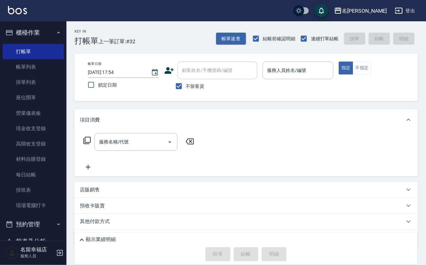
click at [334, 81] on p at bounding box center [298, 82] width 71 height 7
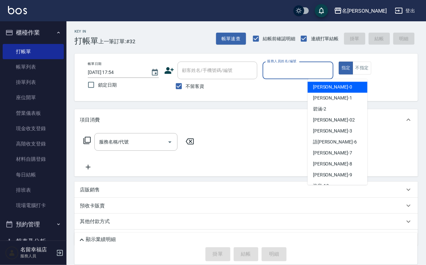
click at [331, 65] on input "服務人員姓名/編號" at bounding box center [298, 71] width 65 height 12
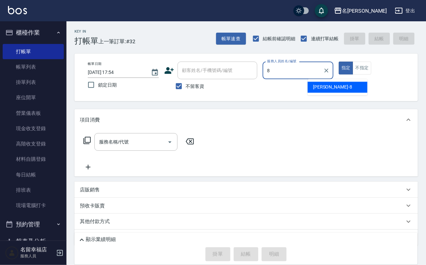
type input "[PERSON_NAME]-8"
type button "true"
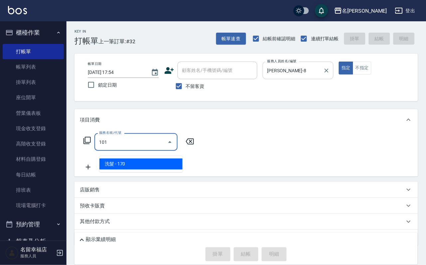
type input "洗髮(101)"
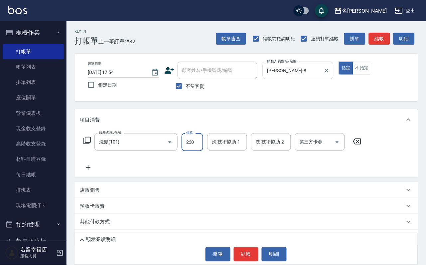
type input "230"
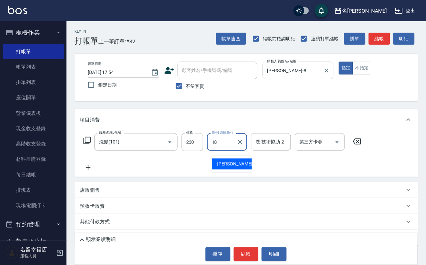
type input "[PERSON_NAME]-18"
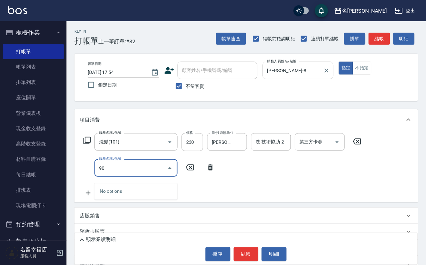
type input "9"
type input "潤絲(801)"
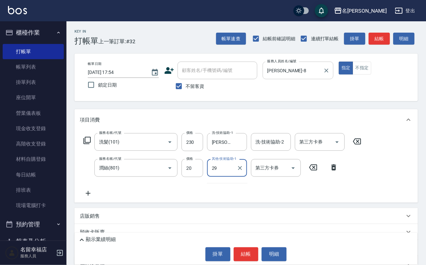
type input "2"
type input "[PERSON_NAME]-18"
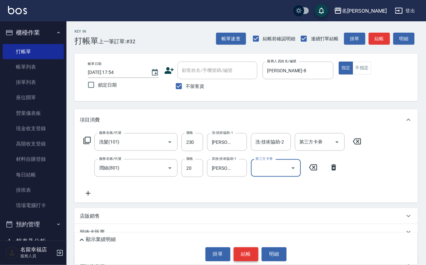
click at [243, 252] on button "結帳" at bounding box center [246, 254] width 25 height 14
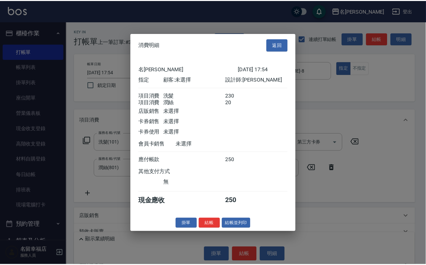
scroll to position [100, 0]
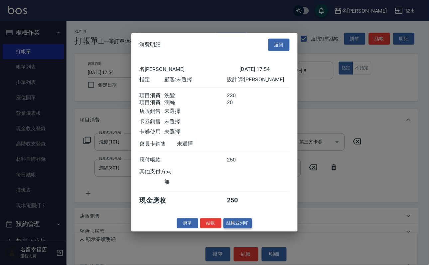
click at [226, 228] on button "結帳並列印" at bounding box center [238, 223] width 29 height 10
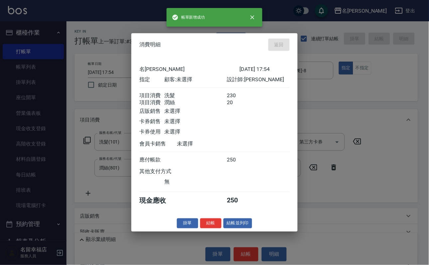
type input "[DATE] 18:56"
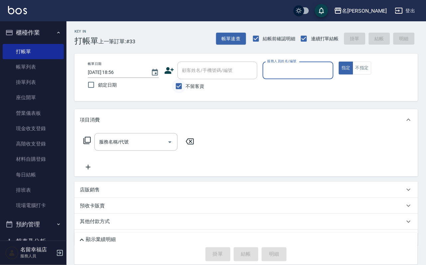
click at [176, 90] on input "不留客資" at bounding box center [179, 86] width 14 height 14
checkbox input "false"
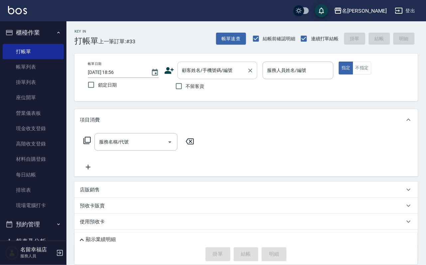
drag, startPoint x: 180, startPoint y: 71, endPoint x: 183, endPoint y: 68, distance: 4.7
click at [183, 68] on input "顧客姓名/手機號碼/編號" at bounding box center [213, 71] width 64 height 12
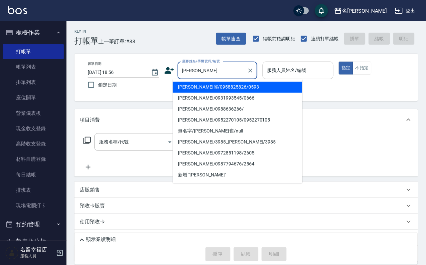
click at [210, 92] on li "[PERSON_NAME]雀/0958825826/0593" at bounding box center [238, 87] width 130 height 11
type input "[PERSON_NAME]雀/0958825826/0593"
type input "語[PERSON_NAME]-6"
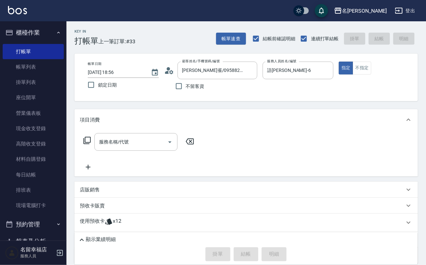
click at [91, 144] on icon at bounding box center [87, 140] width 8 height 8
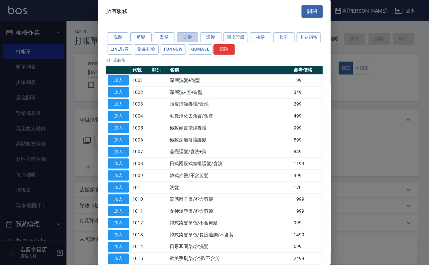
drag, startPoint x: 191, startPoint y: 45, endPoint x: 168, endPoint y: 68, distance: 31.8
click at [191, 43] on button "染髮" at bounding box center [187, 37] width 21 height 10
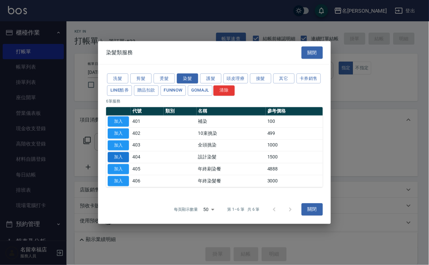
click at [111, 157] on button "加入" at bounding box center [118, 157] width 21 height 10
type input "設計染髮(404)"
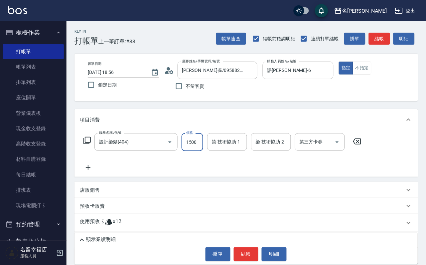
click at [202, 151] on input "1500" at bounding box center [193, 142] width 22 height 18
type input "2000"
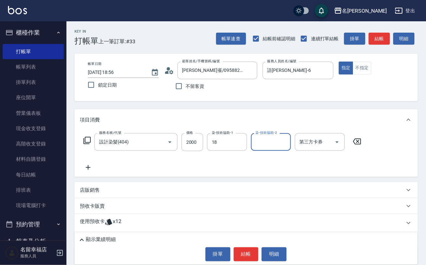
type input "[PERSON_NAME]-18"
click at [91, 143] on icon at bounding box center [87, 140] width 8 height 8
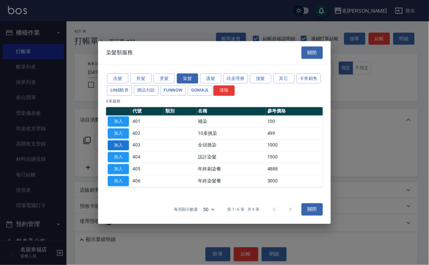
click at [116, 146] on button "加入" at bounding box center [118, 145] width 21 height 10
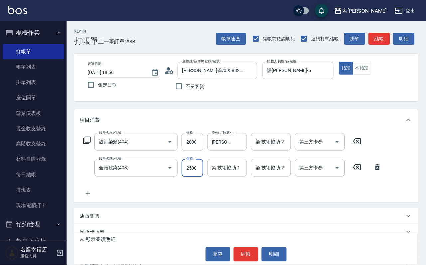
scroll to position [0, 0]
type input "2500"
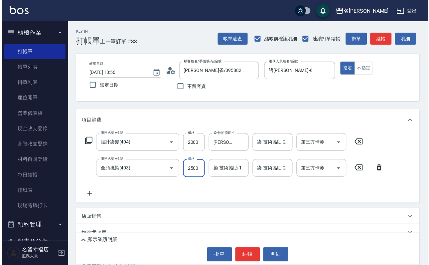
scroll to position [0, 0]
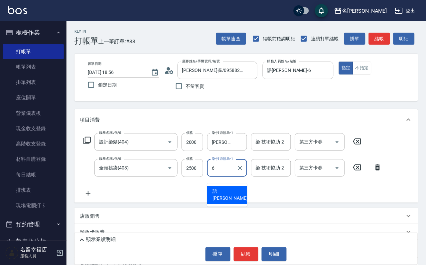
type input "語[PERSON_NAME]-6"
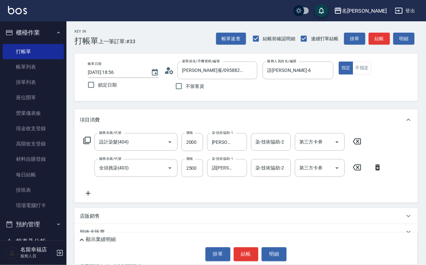
click at [89, 144] on icon at bounding box center [87, 140] width 8 height 8
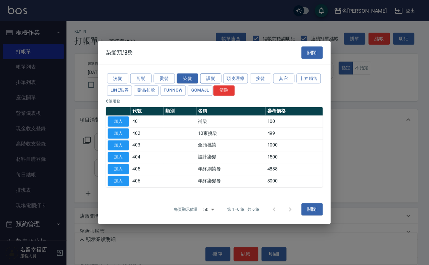
click at [210, 73] on button "護髮" at bounding box center [210, 78] width 21 height 10
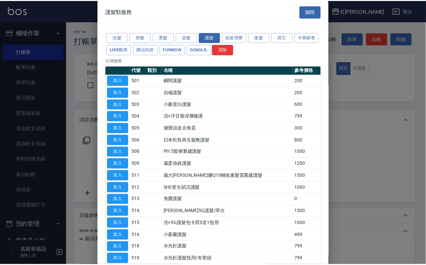
scroll to position [100, 0]
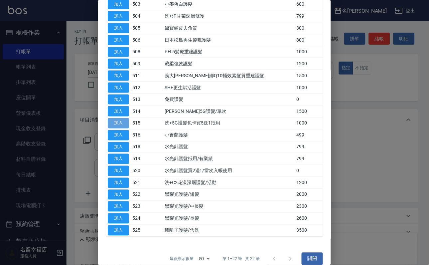
click at [124, 128] on button "加入" at bounding box center [118, 123] width 21 height 10
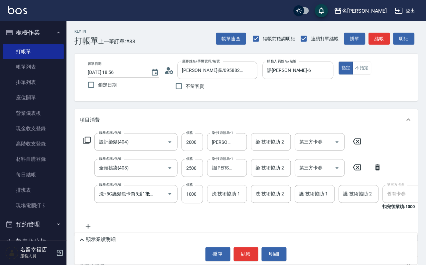
click at [230, 200] on input "洗-技術協助-1" at bounding box center [227, 194] width 34 height 12
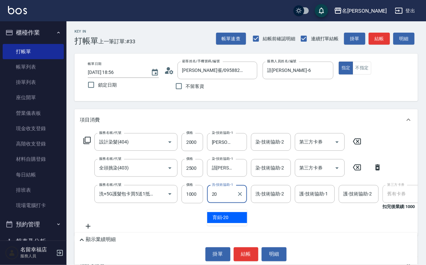
type input "育鋗-20"
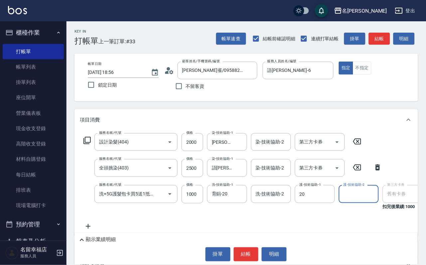
type input "育鋗-20"
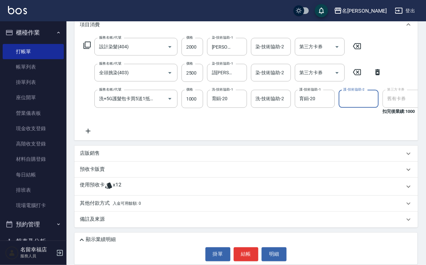
scroll to position [0, 0]
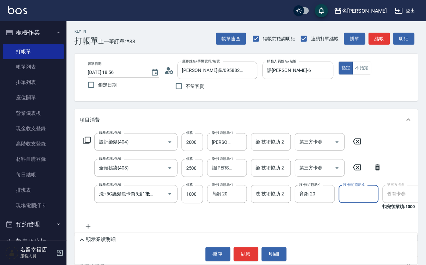
click at [91, 144] on icon at bounding box center [87, 140] width 8 height 8
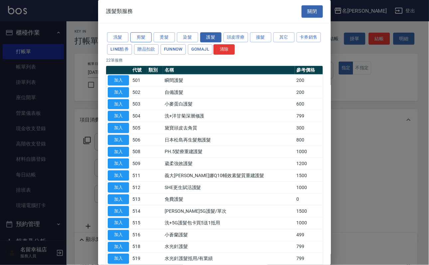
drag, startPoint x: 142, startPoint y: 40, endPoint x: 143, endPoint y: 44, distance: 4.1
click at [142, 40] on button "剪髮" at bounding box center [140, 37] width 21 height 10
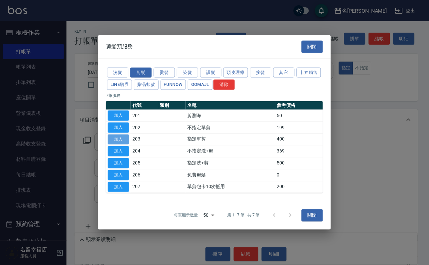
click at [111, 135] on button "加入" at bounding box center [118, 139] width 21 height 10
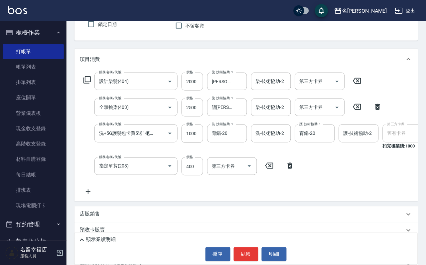
scroll to position [100, 0]
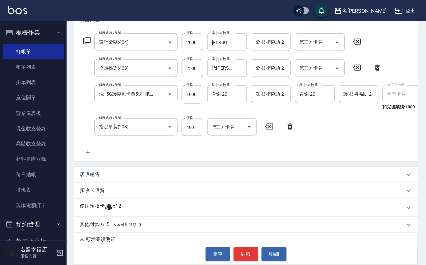
drag, startPoint x: 189, startPoint y: 136, endPoint x: 178, endPoint y: 148, distance: 15.8
click at [189, 136] on input "400" at bounding box center [193, 127] width 22 height 18
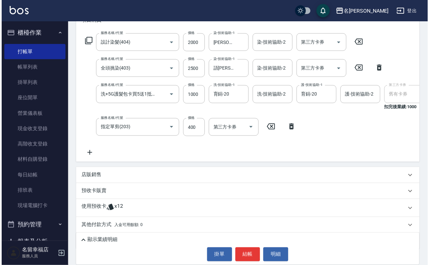
scroll to position [0, 0]
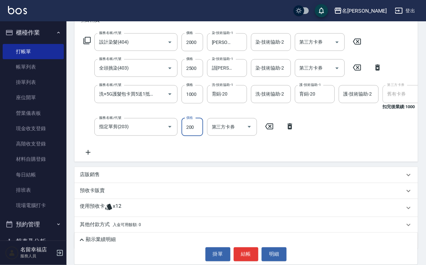
type input "200"
click at [248, 251] on button "結帳" at bounding box center [246, 254] width 25 height 14
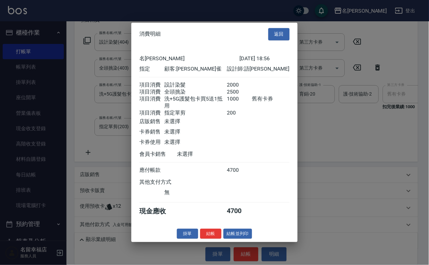
scroll to position [157, 0]
click at [200, 239] on button "結帳" at bounding box center [210, 234] width 21 height 10
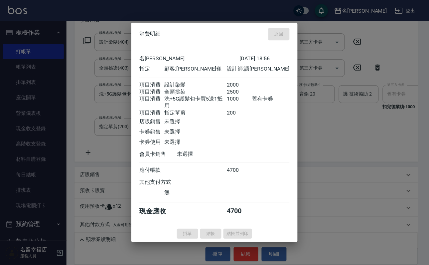
type input "[DATE] 18:59"
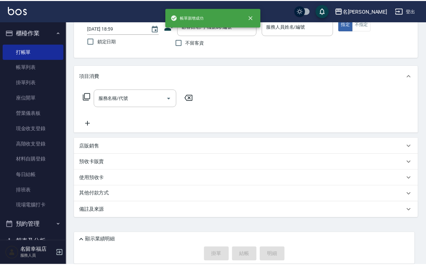
scroll to position [0, 0]
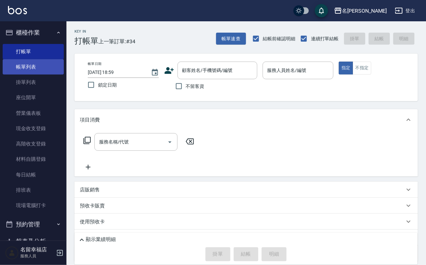
click at [30, 75] on link "帳單列表" at bounding box center [33, 66] width 61 height 15
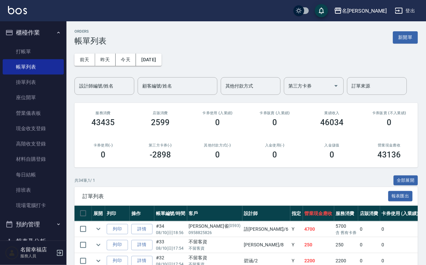
scroll to position [100, 0]
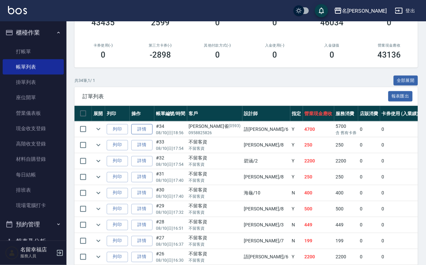
click at [153, 134] on link "詳情" at bounding box center [141, 129] width 21 height 10
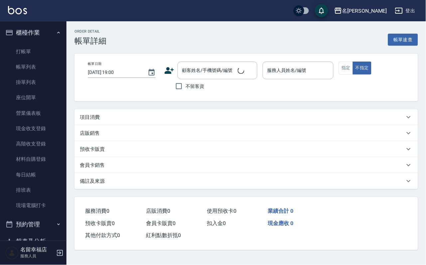
type input "[DATE] 18:56"
type input "語[PERSON_NAME]-6"
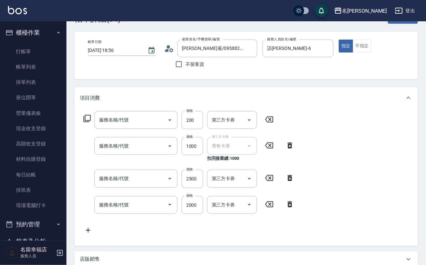
type input "[PERSON_NAME]雀/0958825826/0593"
type input "指定單剪(203)"
type input "洗+5G護髮包卡買5送1抵用(515)"
type input "全頭挑染(403)"
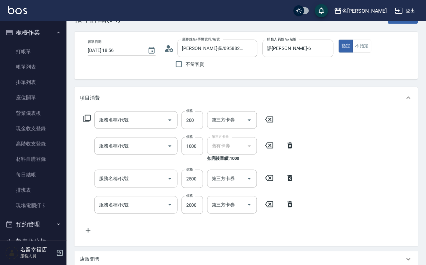
type input "設計染髮(404)"
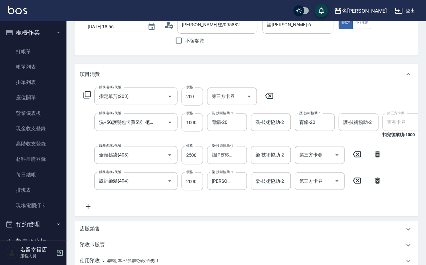
click at [91, 99] on icon at bounding box center [87, 95] width 8 height 8
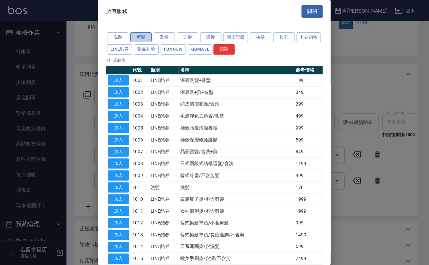
click at [137, 39] on button "剪髮" at bounding box center [140, 37] width 21 height 10
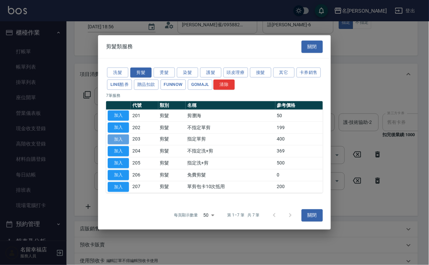
click at [118, 140] on button "加入" at bounding box center [118, 139] width 21 height 10
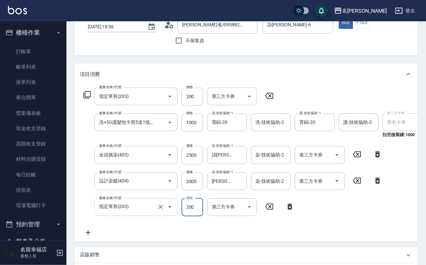
type input "200"
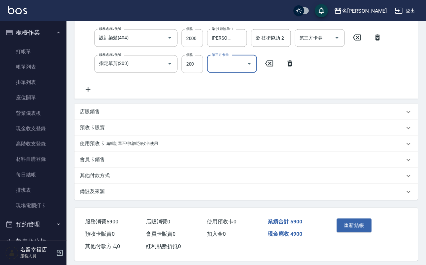
scroll to position [227, 0]
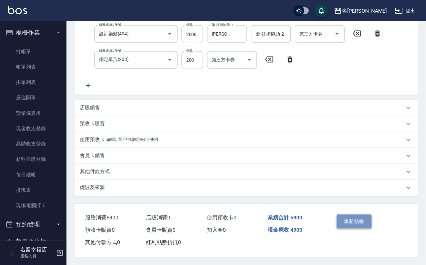
click at [365, 215] on button "重新結帳" at bounding box center [354, 222] width 35 height 14
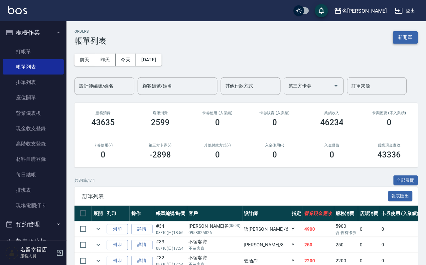
click at [409, 38] on button "新開單" at bounding box center [405, 37] width 25 height 12
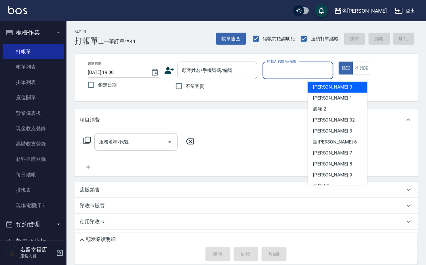
click at [317, 71] on input "服務人員姓名/編號" at bounding box center [298, 71] width 65 height 12
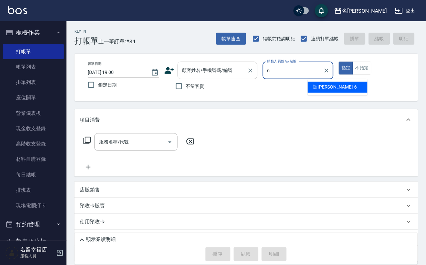
type input "語[PERSON_NAME]-6"
type button "true"
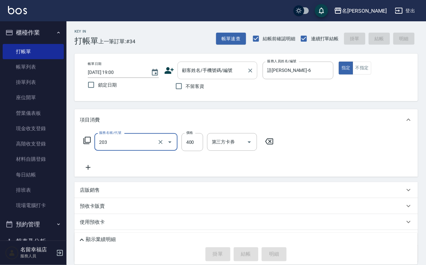
type input "指定單剪(203)"
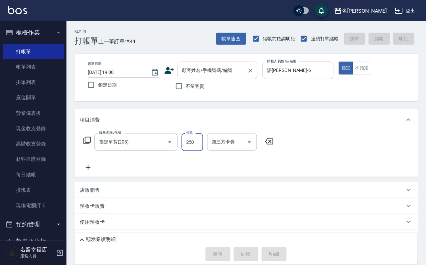
type input "250"
drag, startPoint x: 181, startPoint y: 91, endPoint x: 234, endPoint y: 248, distance: 165.6
click at [183, 91] on input "不留客資" at bounding box center [179, 86] width 14 height 14
checkbox input "true"
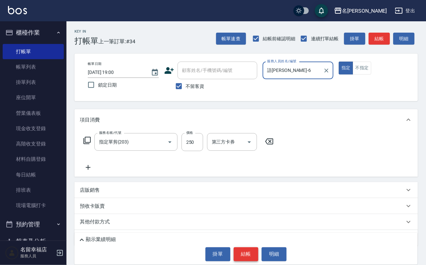
click at [243, 252] on button "結帳" at bounding box center [246, 254] width 25 height 14
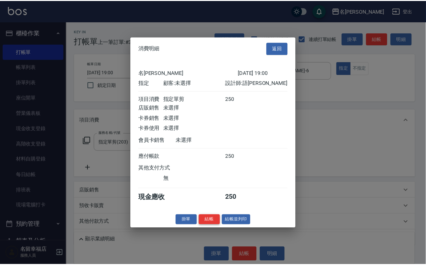
scroll to position [82, 0]
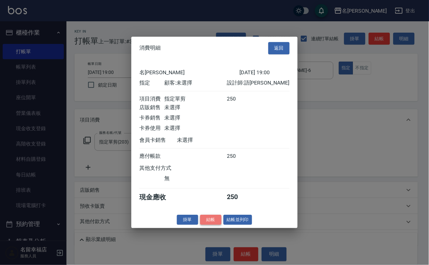
click at [200, 225] on button "結帳" at bounding box center [210, 220] width 21 height 10
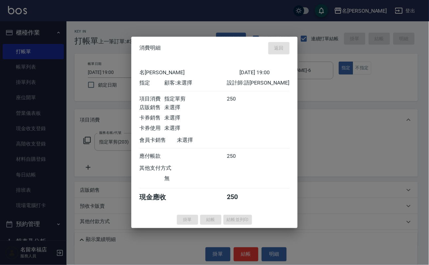
type input "[DATE] 19:01"
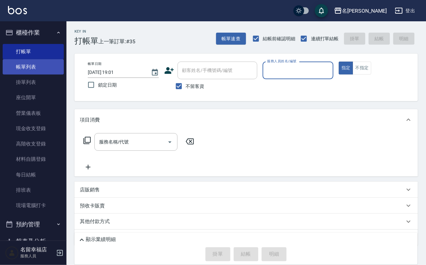
click at [55, 70] on link "帳單列表" at bounding box center [33, 66] width 61 height 15
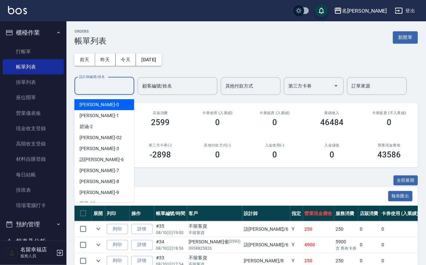
drag, startPoint x: 102, startPoint y: 92, endPoint x: 99, endPoint y: 102, distance: 11.2
click at [103, 91] on input "設計師編號/姓名" at bounding box center [105, 86] width 54 height 12
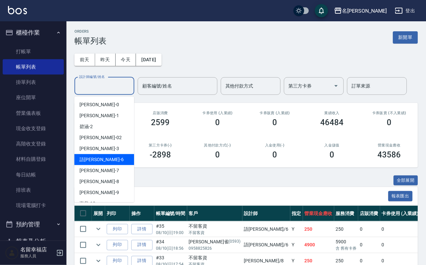
click at [105, 161] on div "語[PERSON_NAME] -6" at bounding box center [105, 159] width 60 height 11
click at [105, 90] on input "語[PERSON_NAME]-6" at bounding box center [100, 86] width 44 height 12
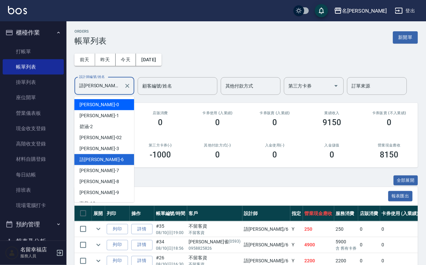
click at [101, 107] on div "小靜 -0" at bounding box center [105, 104] width 60 height 11
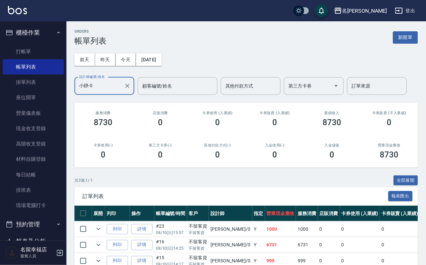
click at [106, 85] on input "小靜-0" at bounding box center [100, 86] width 44 height 12
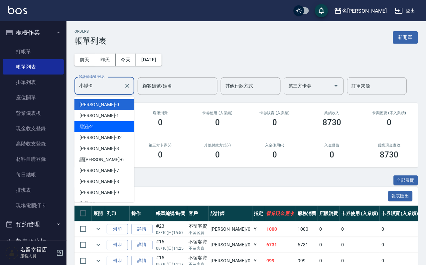
click at [107, 126] on div "[PERSON_NAME] -2" at bounding box center [105, 126] width 60 height 11
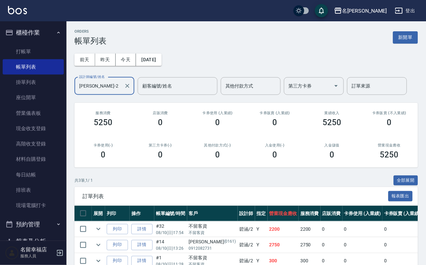
click at [111, 84] on input "[PERSON_NAME]-2" at bounding box center [100, 86] width 44 height 12
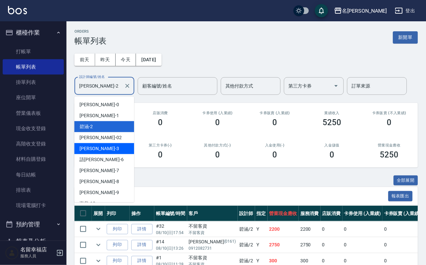
click at [107, 145] on div "[PERSON_NAME] -3" at bounding box center [105, 148] width 60 height 11
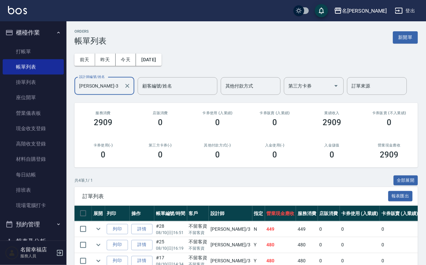
click at [105, 86] on input "[PERSON_NAME]-3" at bounding box center [100, 86] width 44 height 12
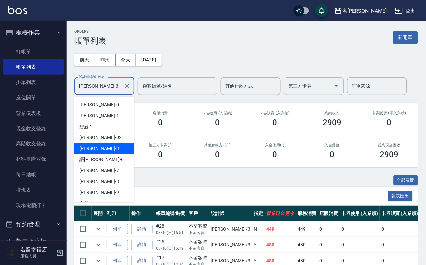
scroll to position [50, 0]
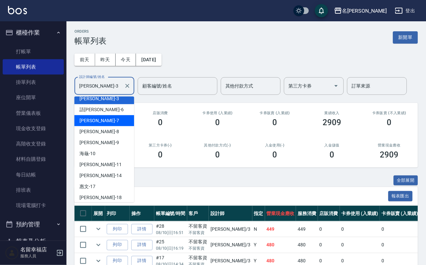
click at [103, 122] on div "[PERSON_NAME] -7" at bounding box center [105, 120] width 60 height 11
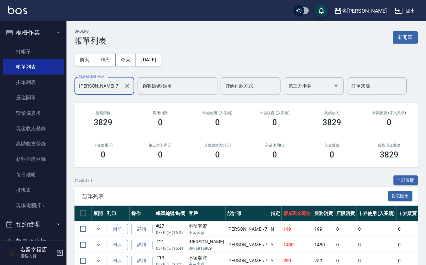
click at [110, 82] on input "[PERSON_NAME]-7" at bounding box center [100, 86] width 44 height 12
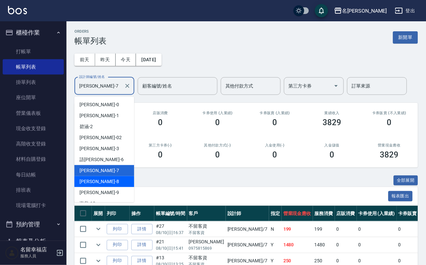
click at [108, 179] on div "[PERSON_NAME] -8" at bounding box center [105, 181] width 60 height 11
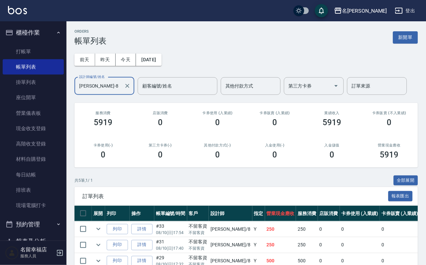
click at [112, 89] on input "[PERSON_NAME]-8" at bounding box center [100, 86] width 44 height 12
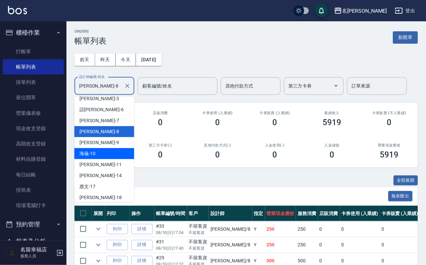
click at [104, 150] on div "海龜 -10" at bounding box center [105, 153] width 60 height 11
type input "海龜-10"
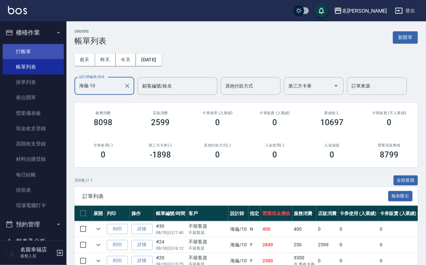
click at [45, 53] on link "打帳單" at bounding box center [33, 51] width 61 height 15
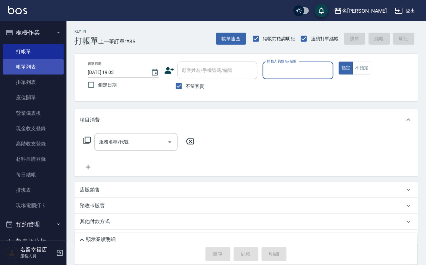
click at [14, 65] on link "帳單列表" at bounding box center [33, 66] width 61 height 15
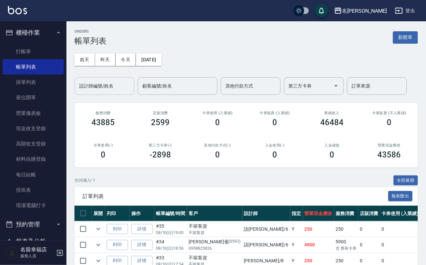
click at [100, 86] on input "設計師編號/姓名" at bounding box center [105, 86] width 54 height 12
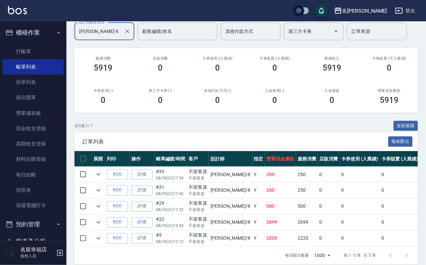
scroll to position [119, 0]
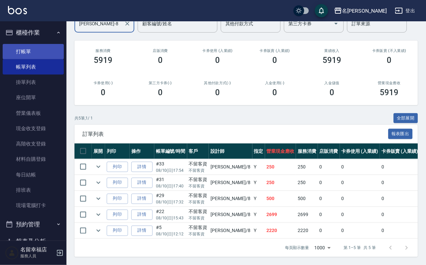
type input "[PERSON_NAME]-8"
click at [31, 57] on link "打帳單" at bounding box center [33, 51] width 61 height 15
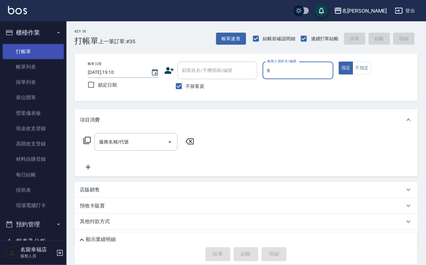
type input "[PERSON_NAME]-8"
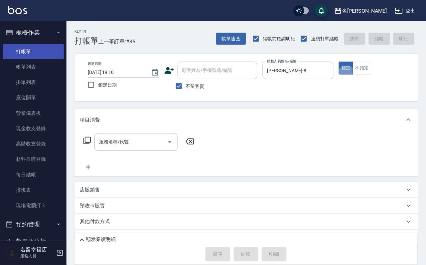
type button "true"
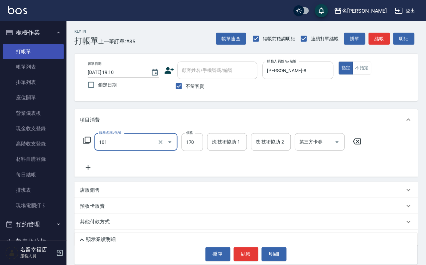
type input "洗髮(101)"
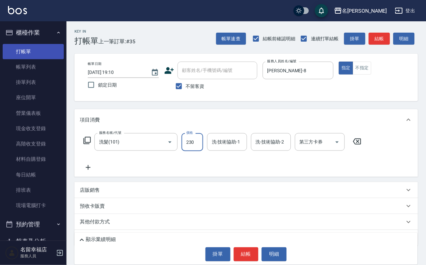
type input "230"
type input "[PERSON_NAME]-8"
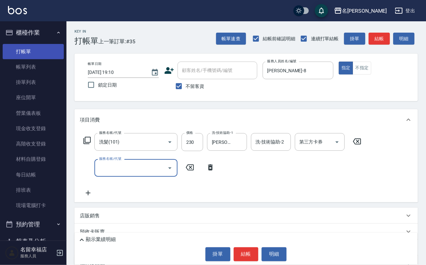
type input "0"
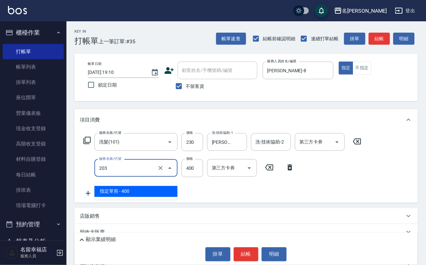
drag, startPoint x: 131, startPoint y: 173, endPoint x: 101, endPoint y: 179, distance: 30.8
click at [101, 174] on input "203" at bounding box center [127, 168] width 59 height 12
type input "指定單剪(203)"
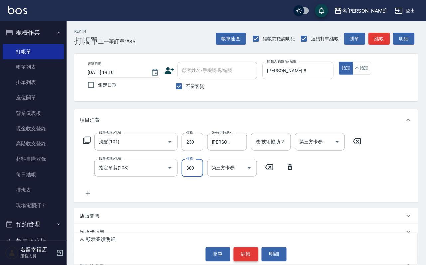
type input "300"
click at [237, 251] on button "結帳" at bounding box center [246, 254] width 25 height 14
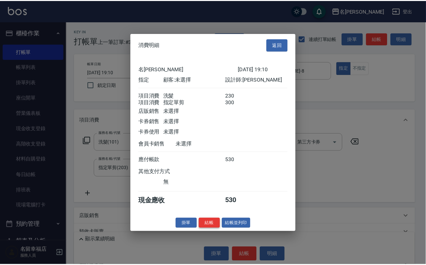
scroll to position [107, 0]
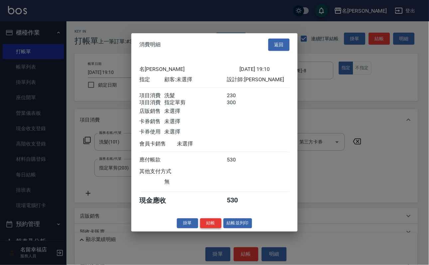
click at [202, 228] on button "結帳" at bounding box center [210, 223] width 21 height 10
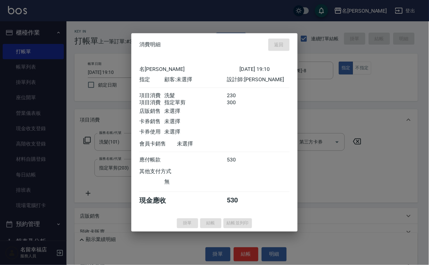
click at [30, 67] on div at bounding box center [214, 132] width 429 height 265
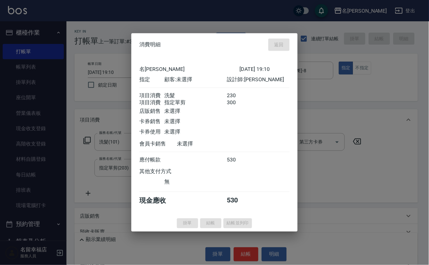
click at [30, 67] on link "帳單列表" at bounding box center [33, 66] width 61 height 15
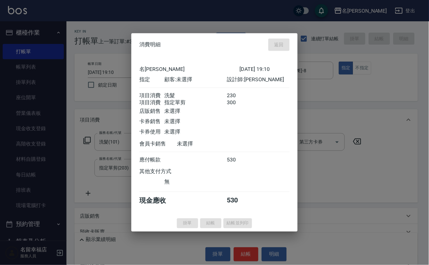
click at [30, 67] on link "帳單列表" at bounding box center [33, 66] width 61 height 15
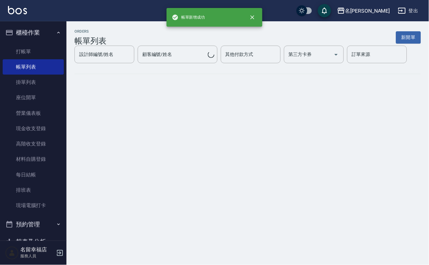
click at [30, 67] on link "帳單列表" at bounding box center [33, 66] width 61 height 15
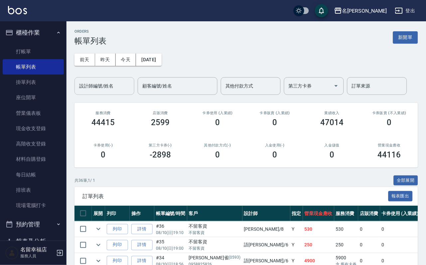
click at [94, 87] on input "設計師編號/姓名" at bounding box center [105, 86] width 54 height 12
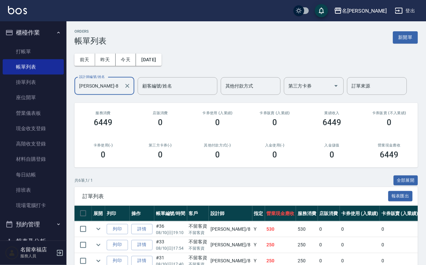
scroll to position [140, 0]
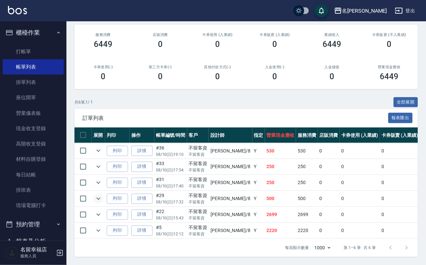
type input "[PERSON_NAME]-8"
click at [103, 195] on icon "expand row" at bounding box center [99, 199] width 8 height 8
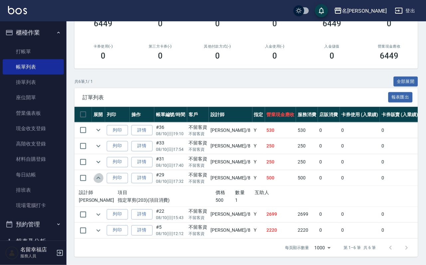
click at [103, 174] on icon "expand row" at bounding box center [99, 178] width 8 height 8
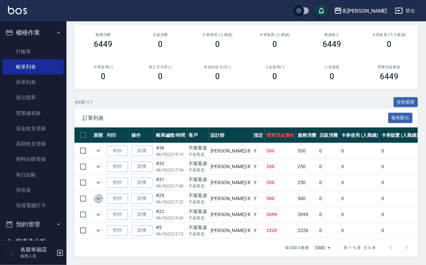
click at [103, 195] on icon "expand row" at bounding box center [99, 199] width 8 height 8
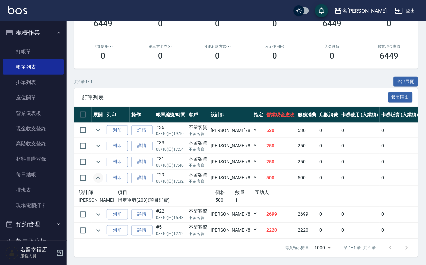
click at [103, 175] on icon "expand row" at bounding box center [99, 178] width 8 height 8
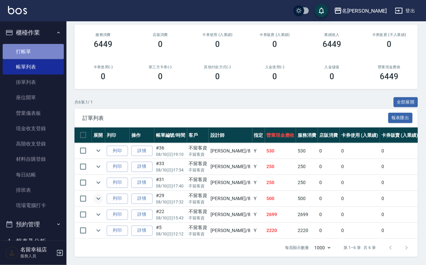
click at [40, 57] on link "打帳單" at bounding box center [33, 51] width 61 height 15
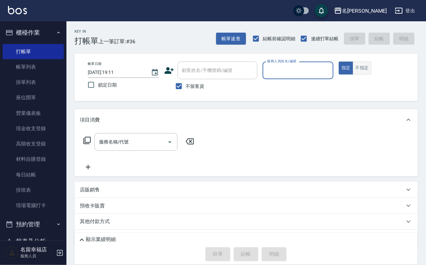
click at [372, 75] on button "不指定" at bounding box center [362, 68] width 19 height 13
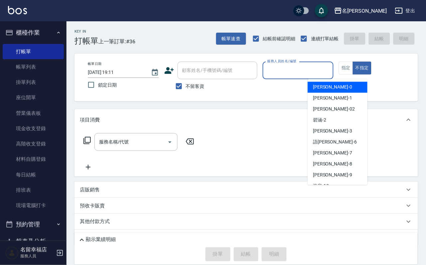
click at [331, 71] on input "服務人員姓名/編號" at bounding box center [298, 71] width 65 height 12
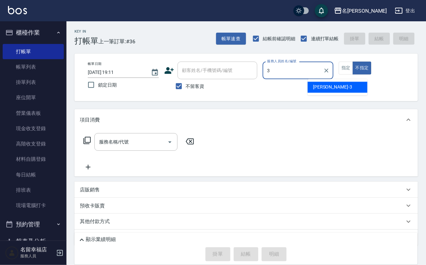
type input "[PERSON_NAME]-3"
type button "false"
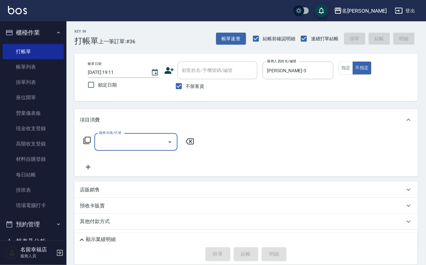
click at [140, 146] on input "服務名稱/代號" at bounding box center [131, 142] width 67 height 12
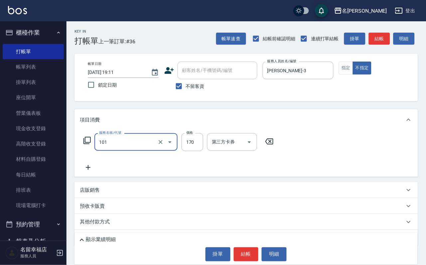
type input "洗髮(101)"
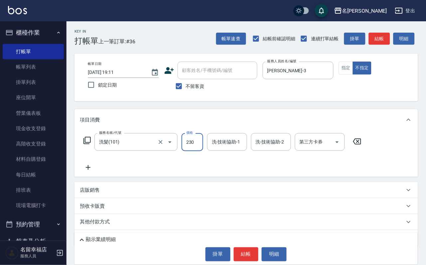
type input "230"
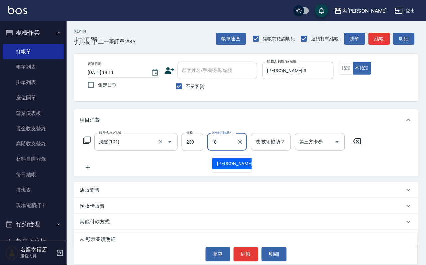
type input "[PERSON_NAME]-18"
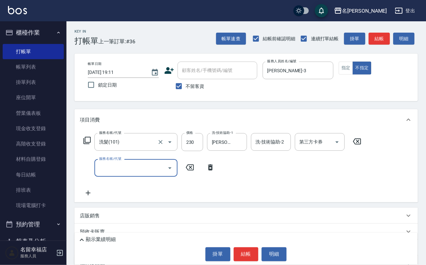
type input "8"
type input "不指定單剪(202)"
click at [244, 248] on button "結帳" at bounding box center [246, 254] width 25 height 14
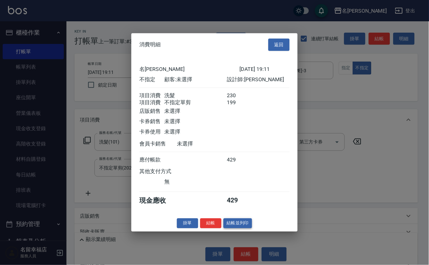
scroll to position [120, 0]
click at [235, 228] on button "結帳並列印" at bounding box center [238, 223] width 29 height 10
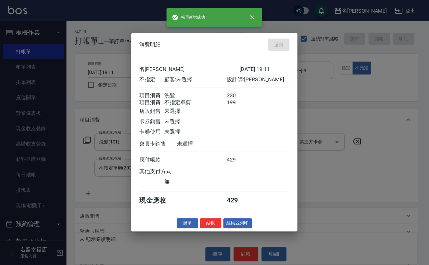
type input "[DATE] 19:22"
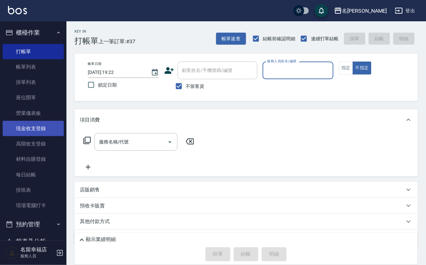
click at [23, 134] on link "現金收支登錄" at bounding box center [33, 128] width 61 height 15
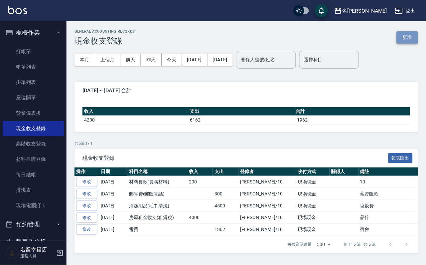
click at [414, 36] on button "新增" at bounding box center [407, 37] width 21 height 12
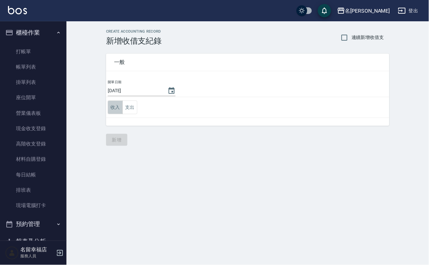
click at [119, 112] on button "收入" at bounding box center [115, 108] width 15 height 14
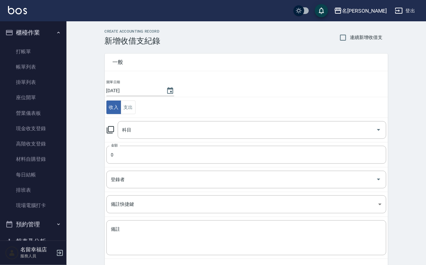
click at [114, 128] on icon at bounding box center [110, 129] width 7 height 7
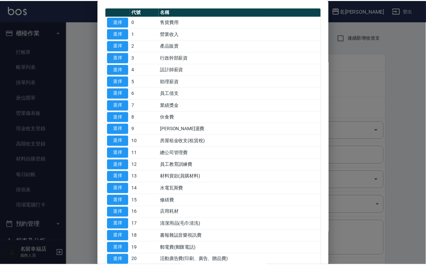
scroll to position [50, 0]
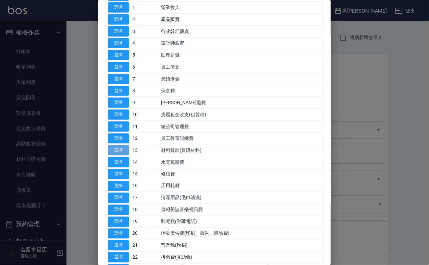
click at [121, 155] on button "選擇" at bounding box center [118, 150] width 21 height 10
type input "13 材料貨款(員購材料)"
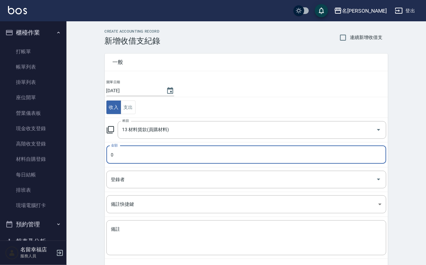
click at [127, 161] on input "0" at bounding box center [247, 155] width 280 height 18
type input "1650"
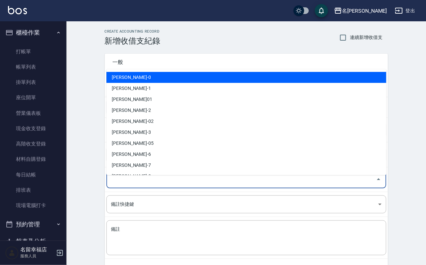
click at [126, 180] on input "登錄者" at bounding box center [242, 180] width 264 height 12
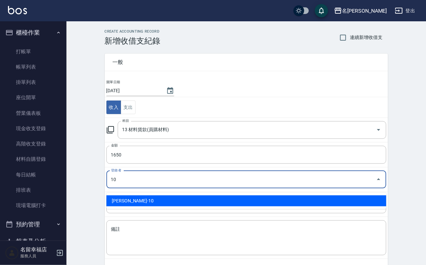
type input "[PERSON_NAME]-10"
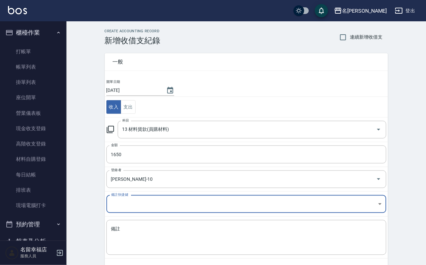
scroll to position [36, 0]
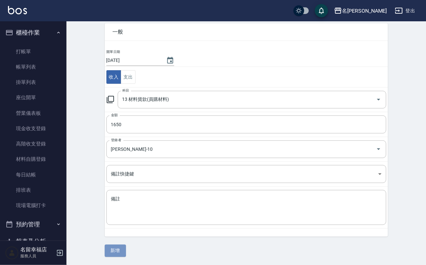
click at [122, 248] on button "新增" at bounding box center [115, 251] width 21 height 12
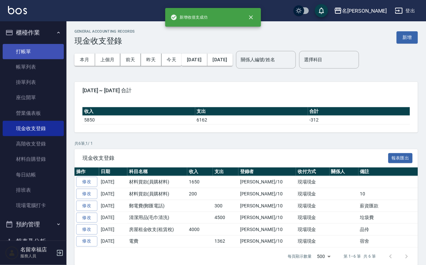
click at [41, 50] on link "打帳單" at bounding box center [33, 51] width 61 height 15
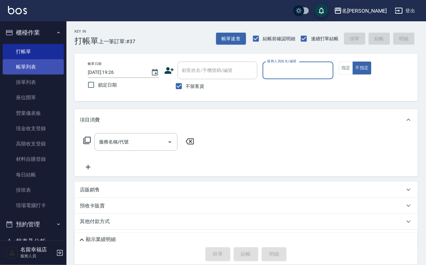
click at [40, 72] on link "帳單列表" at bounding box center [33, 66] width 61 height 15
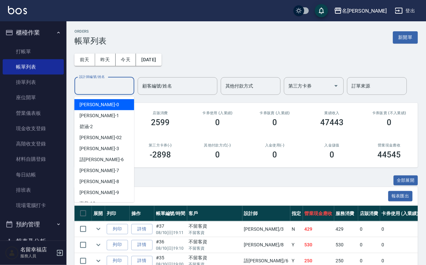
click at [116, 91] on input "設計師編號/姓名" at bounding box center [105, 86] width 54 height 12
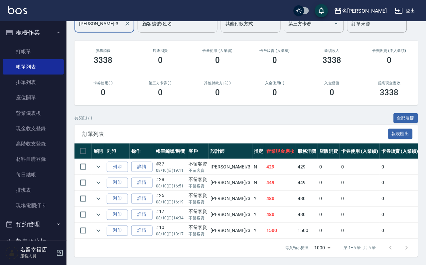
scroll to position [119, 0]
type input "[PERSON_NAME]-3"
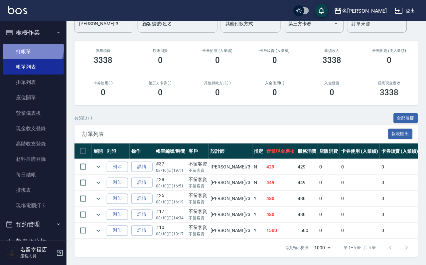
click at [24, 48] on link "打帳單" at bounding box center [33, 51] width 61 height 15
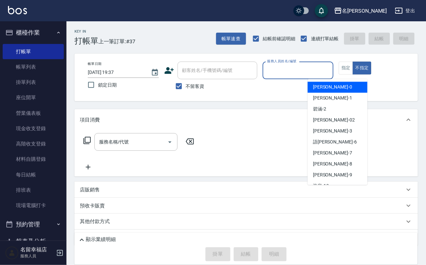
click at [322, 70] on input "服務人員姓名/編號" at bounding box center [298, 71] width 65 height 12
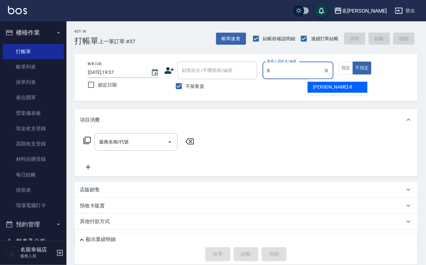
type input "[PERSON_NAME]-8"
type button "false"
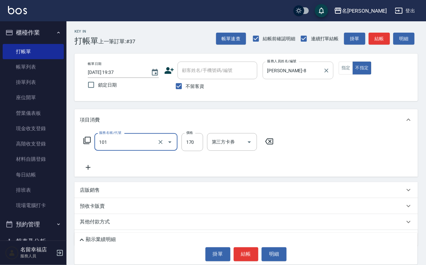
type input "洗髮(101)"
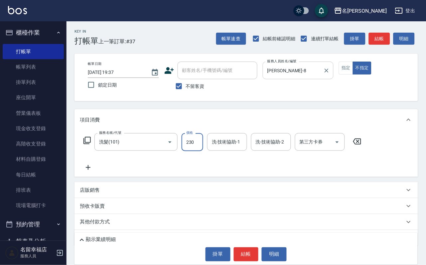
type input "230"
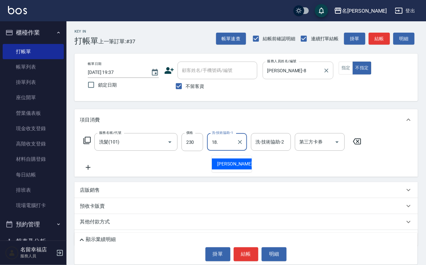
type input "18."
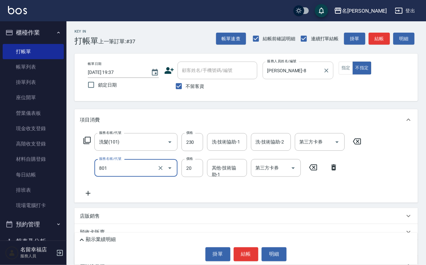
type input "潤絲(801)"
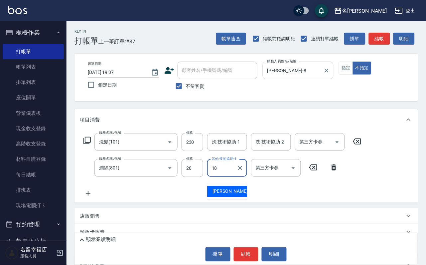
type input "[PERSON_NAME]-18"
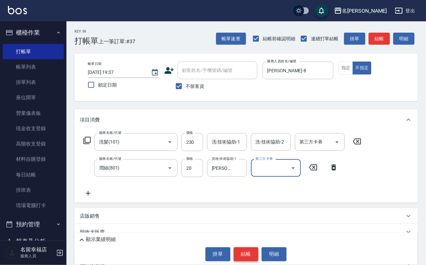
click at [245, 253] on button "結帳" at bounding box center [246, 254] width 25 height 14
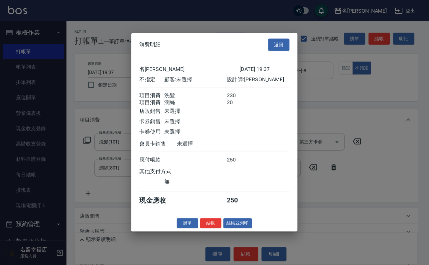
scroll to position [120, 0]
click at [230, 228] on button "結帳並列印" at bounding box center [238, 223] width 29 height 10
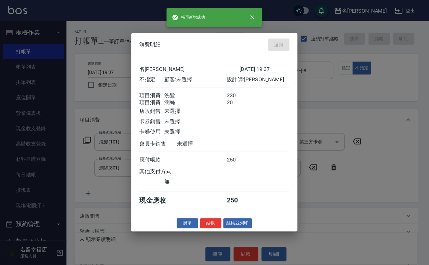
type input "[DATE] 19:46"
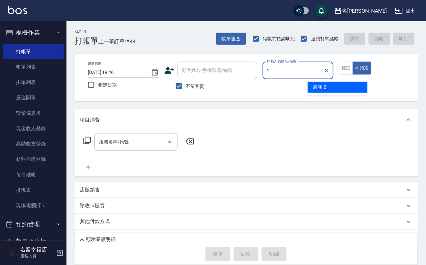
type input "[PERSON_NAME]-2"
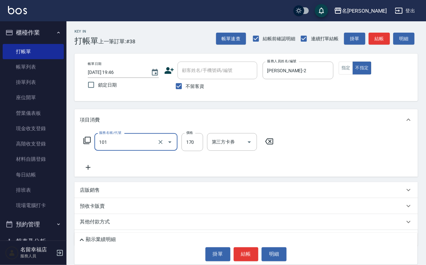
type input "洗髮(101)"
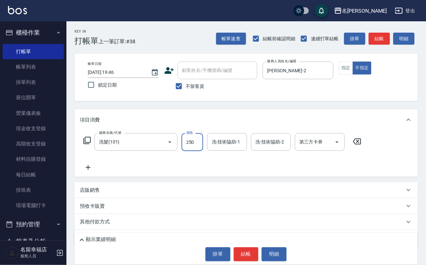
type input "250"
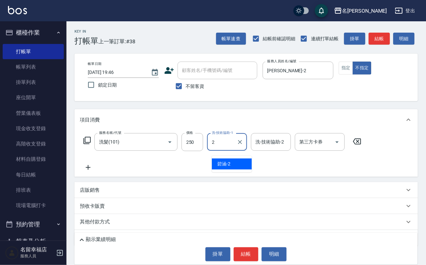
type input "[PERSON_NAME]-2"
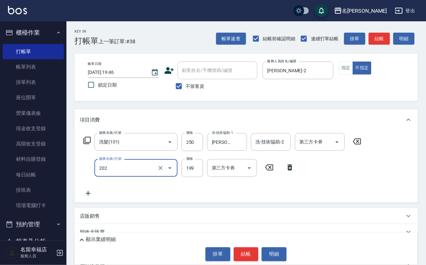
type input "不指定單剪(202)"
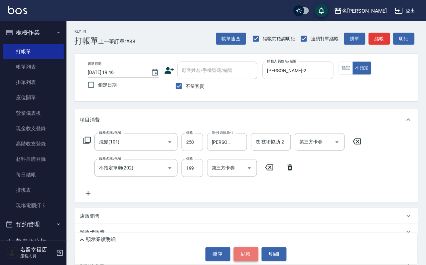
click at [253, 253] on button "結帳" at bounding box center [246, 254] width 25 height 14
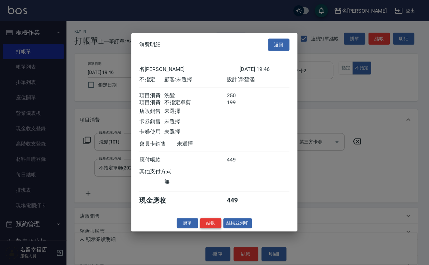
click at [208, 228] on button "結帳" at bounding box center [210, 223] width 21 height 10
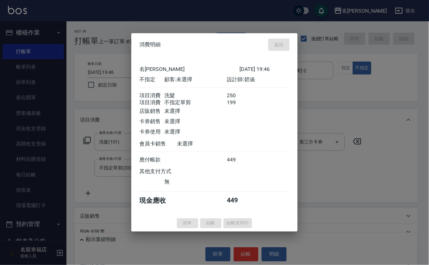
type input "[DATE] 19:49"
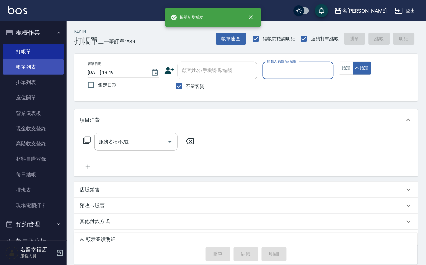
click at [13, 72] on link "帳單列表" at bounding box center [33, 66] width 61 height 15
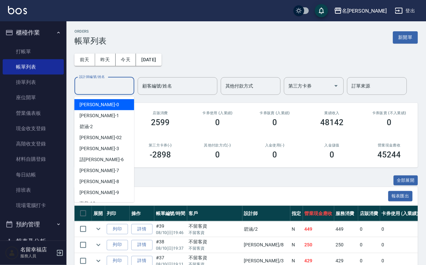
click at [93, 88] on input "設計師編號/姓名" at bounding box center [105, 86] width 54 height 12
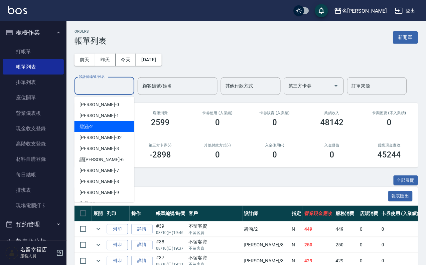
click at [97, 127] on div "[PERSON_NAME] -2" at bounding box center [105, 126] width 60 height 11
type input "[PERSON_NAME]-2"
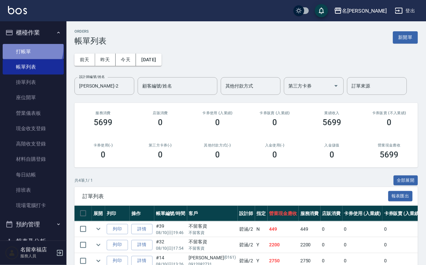
click at [27, 50] on link "打帳單" at bounding box center [33, 51] width 61 height 15
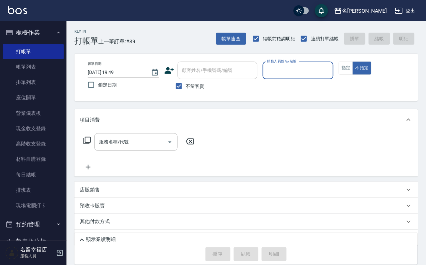
drag, startPoint x: 44, startPoint y: 71, endPoint x: 95, endPoint y: 120, distance: 70.7
click at [43, 71] on link "帳單列表" at bounding box center [33, 66] width 61 height 15
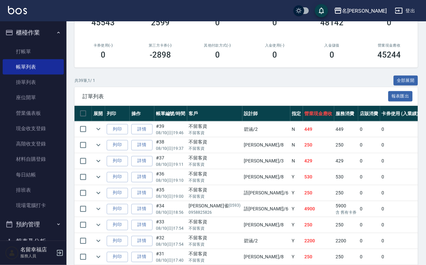
scroll to position [150, 0]
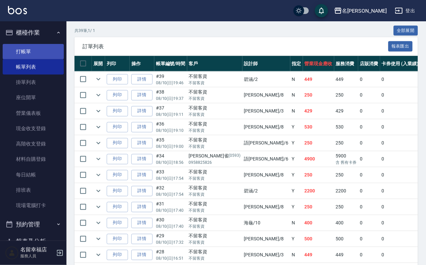
click at [24, 56] on link "打帳單" at bounding box center [33, 51] width 61 height 15
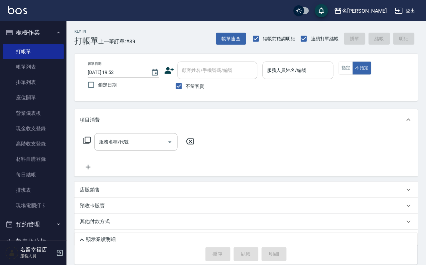
click at [205, 84] on label "不留客資" at bounding box center [188, 86] width 33 height 14
click at [186, 84] on input "不留客資" at bounding box center [179, 86] width 14 height 14
checkbox input "false"
click at [209, 74] on input "顧客姓名/手機號碼/編號" at bounding box center [213, 71] width 64 height 12
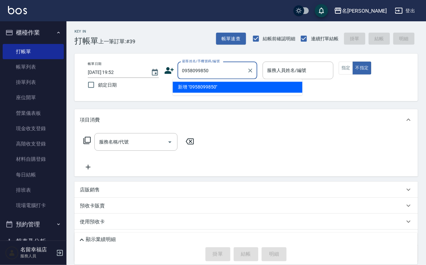
click at [219, 86] on li "新增 "0958099850"" at bounding box center [238, 87] width 130 height 11
type input "0958099850"
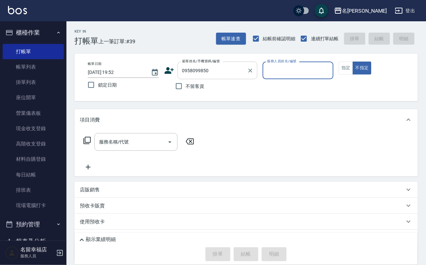
click at [225, 73] on input "0958099850" at bounding box center [213, 71] width 64 height 12
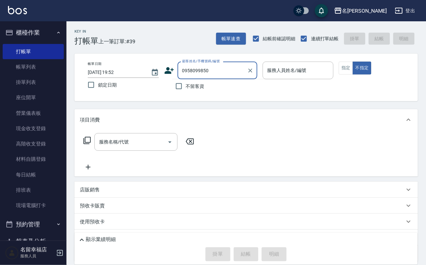
click at [221, 75] on input "0958099850" at bounding box center [213, 71] width 64 height 12
drag, startPoint x: 220, startPoint y: 73, endPoint x: 233, endPoint y: 95, distance: 26.3
click at [164, 71] on div "顧客姓名/手機號碼/編號 0958099850 顧客姓名/手機號碼/編號" at bounding box center [210, 71] width 93 height 18
click at [166, 72] on icon at bounding box center [169, 70] width 9 height 7
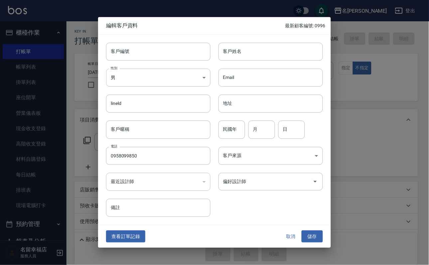
click at [272, 61] on div "Email Email" at bounding box center [267, 74] width 113 height 26
click at [168, 156] on input "0958099850" at bounding box center [158, 156] width 105 height 18
click at [268, 51] on input "客戶姓名" at bounding box center [271, 52] width 105 height 18
type input "c"
type input "[PERSON_NAME]"
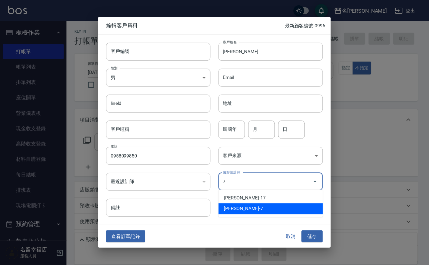
type input "[PERSON_NAME]"
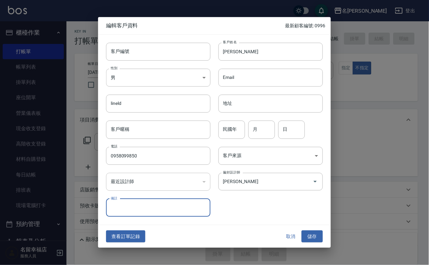
click at [302, 230] on button "儲存" at bounding box center [312, 236] width 21 height 12
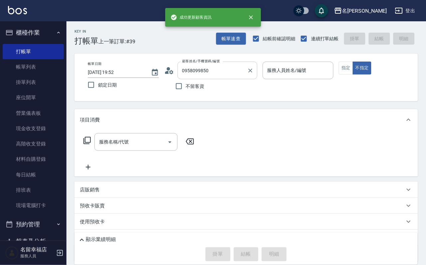
click at [245, 73] on input "0958099850" at bounding box center [213, 71] width 64 height 12
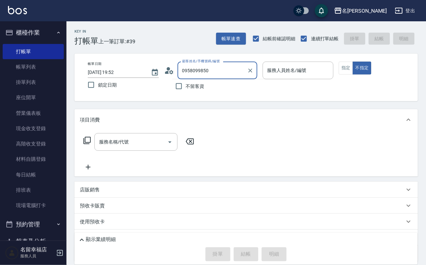
click at [245, 74] on input "0958099850" at bounding box center [213, 71] width 64 height 12
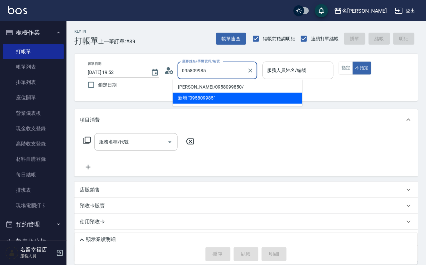
click at [241, 88] on li "[PERSON_NAME]/0958099850/" at bounding box center [238, 87] width 130 height 11
type input "[PERSON_NAME]/0958099850/"
type input "[PERSON_NAME]-7"
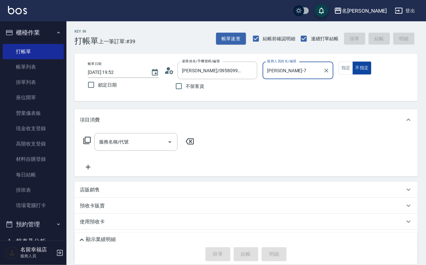
click at [372, 75] on button "不指定" at bounding box center [362, 68] width 19 height 13
click at [354, 75] on button "指定" at bounding box center [346, 68] width 14 height 13
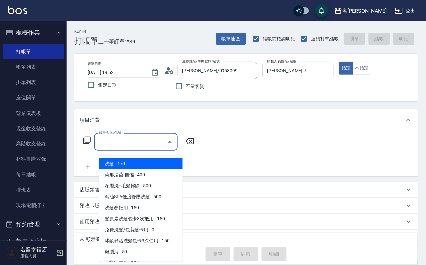
click at [135, 148] on input "服務名稱/代號" at bounding box center [131, 142] width 67 height 12
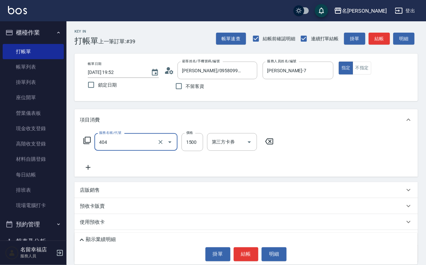
type input "設計染髮(404)"
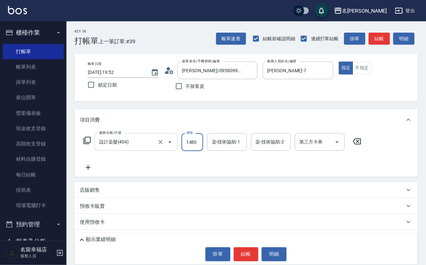
scroll to position [0, 0]
type input "1480"
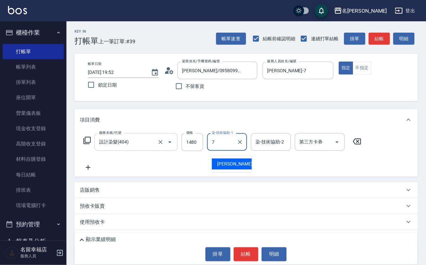
type input "[PERSON_NAME]-7"
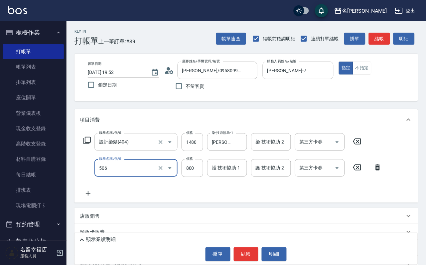
type input "日本松島再生髮敷護髮(506)"
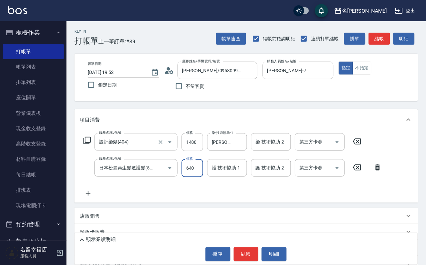
type input "640"
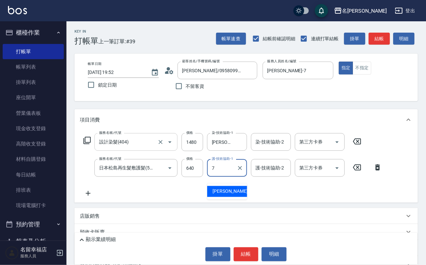
type input "[PERSON_NAME]-7"
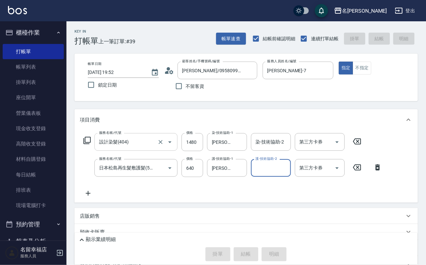
type input "[DATE] 19:53"
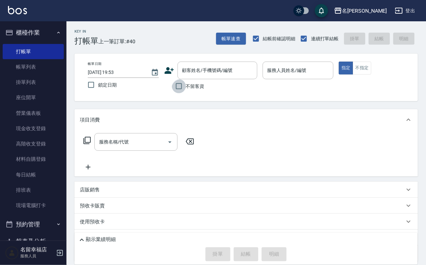
click at [172, 90] on input "不留客資" at bounding box center [179, 86] width 14 height 14
checkbox input "true"
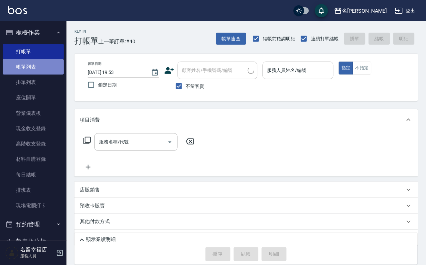
click at [38, 74] on link "帳單列表" at bounding box center [33, 66] width 61 height 15
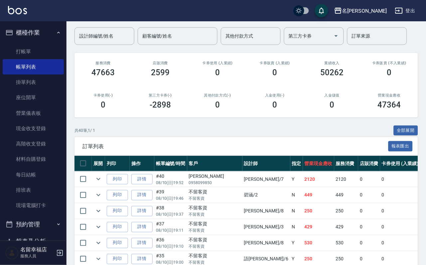
scroll to position [100, 0]
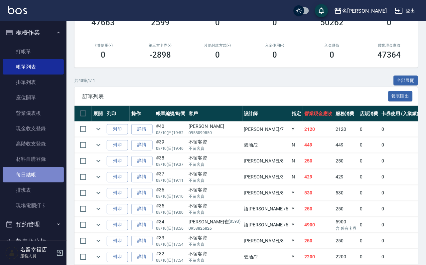
click at [40, 182] on link "每日結帳" at bounding box center [33, 174] width 61 height 15
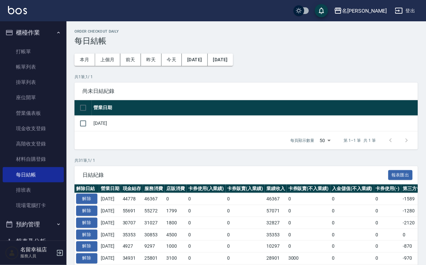
drag, startPoint x: 89, startPoint y: 134, endPoint x: 110, endPoint y: 159, distance: 32.4
click at [88, 130] on input "checkbox" at bounding box center [83, 124] width 14 height 14
checkbox input "true"
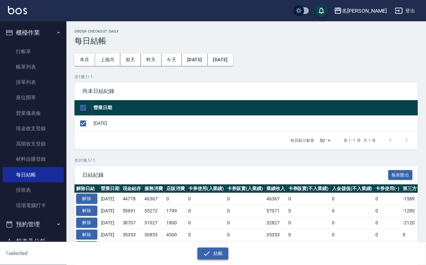
click at [213, 251] on button "結帳" at bounding box center [213, 254] width 31 height 12
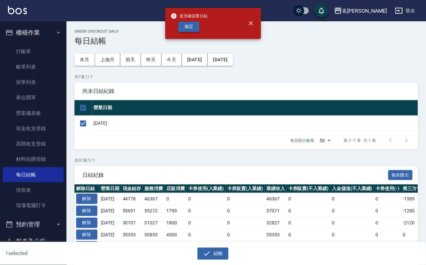
click at [195, 31] on button "確定" at bounding box center [188, 27] width 21 height 10
checkbox input "false"
